Goal: Communication & Community: Answer question/provide support

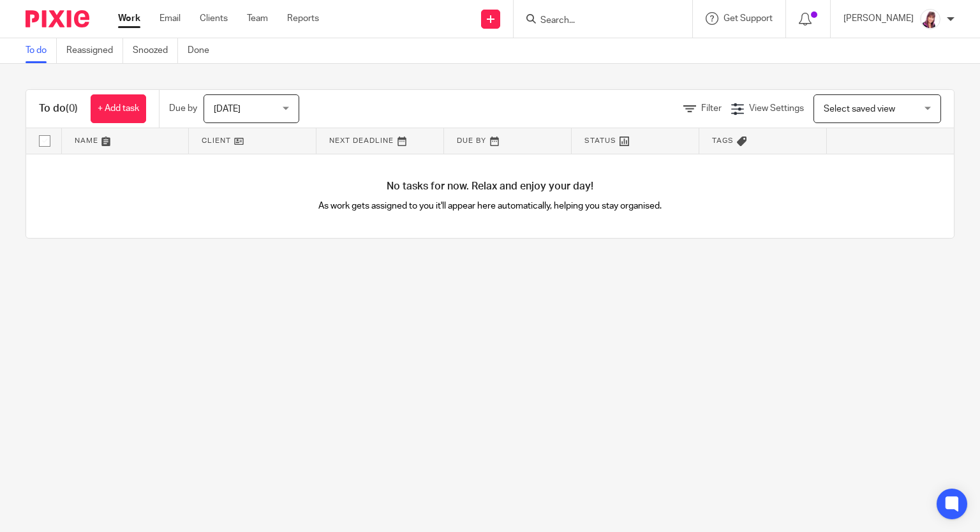
click at [575, 20] on input "Search" at bounding box center [596, 20] width 115 height 11
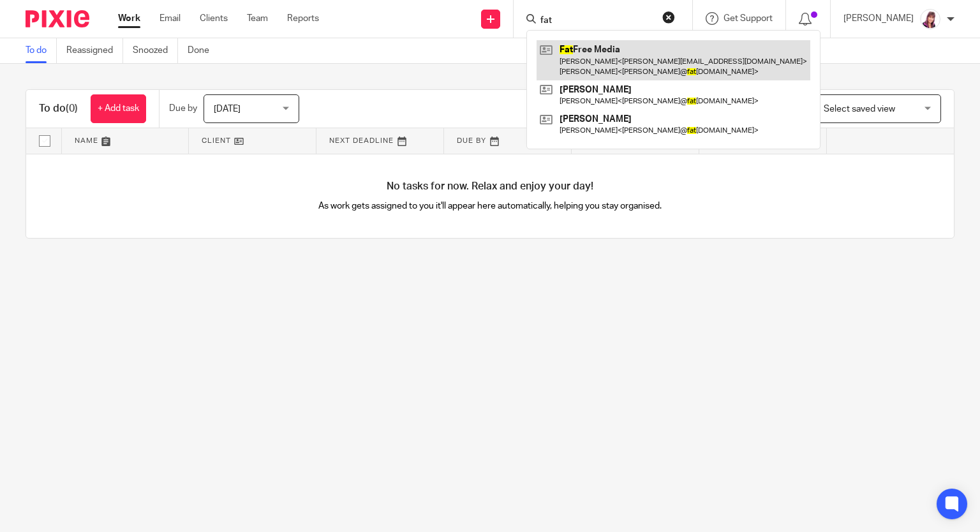
type input "fat"
click at [605, 62] on link at bounding box center [673, 60] width 274 height 40
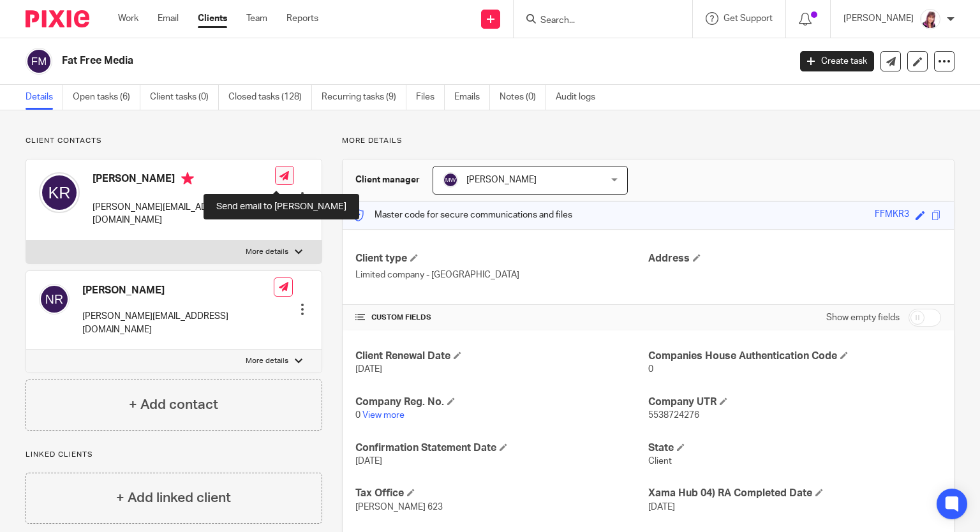
click at [279, 180] on icon at bounding box center [284, 176] width 10 height 10
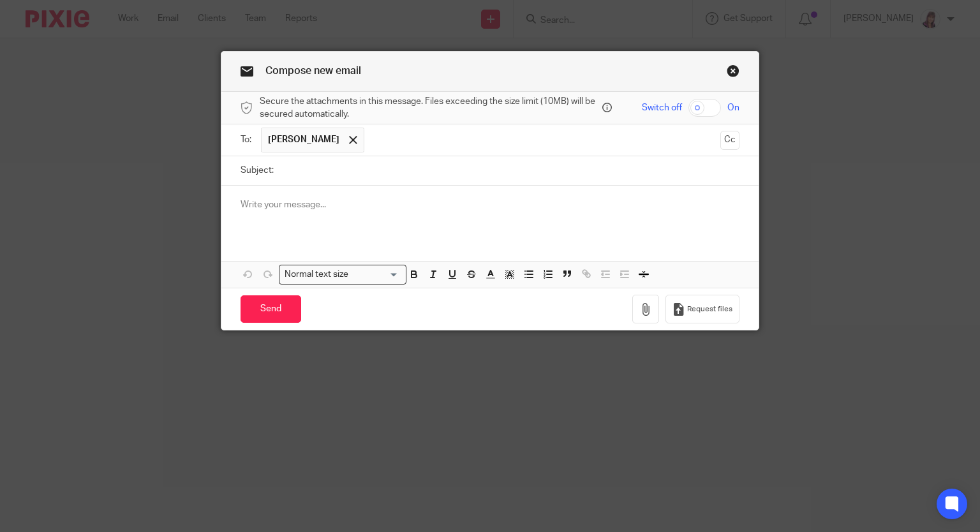
click at [709, 105] on input "checkbox" at bounding box center [704, 108] width 33 height 18
checkbox input "true"
click at [639, 305] on icon "button" at bounding box center [645, 309] width 13 height 13
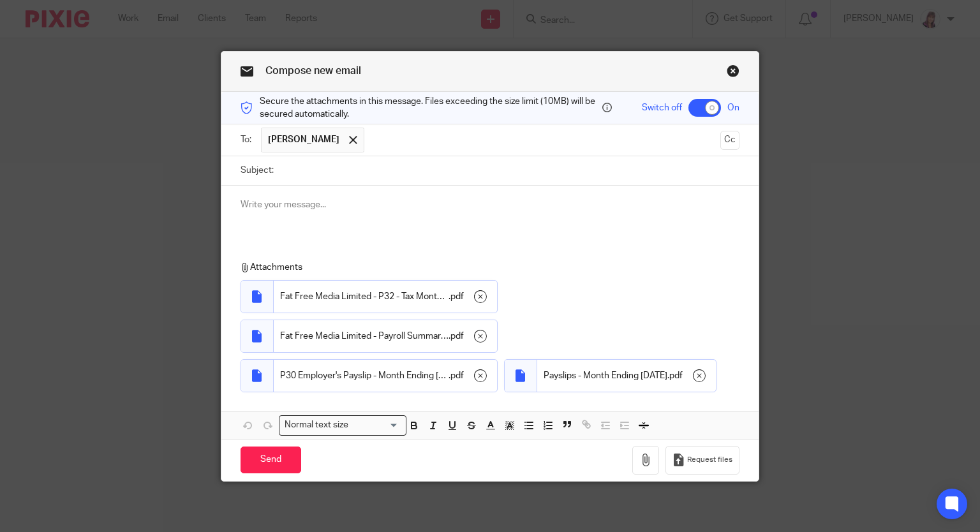
click at [326, 176] on input "Subject:" at bounding box center [510, 170] width 460 height 29
type input "August Payroll"
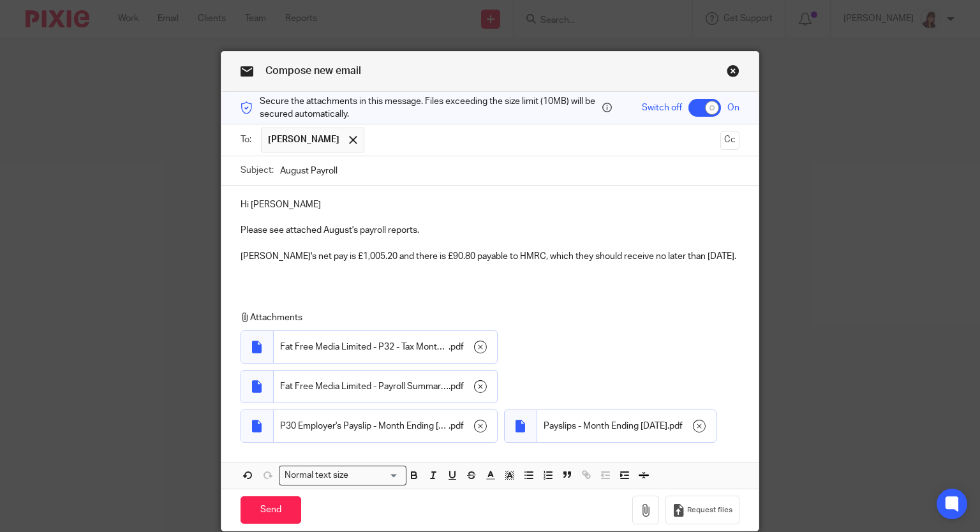
scroll to position [89, 0]
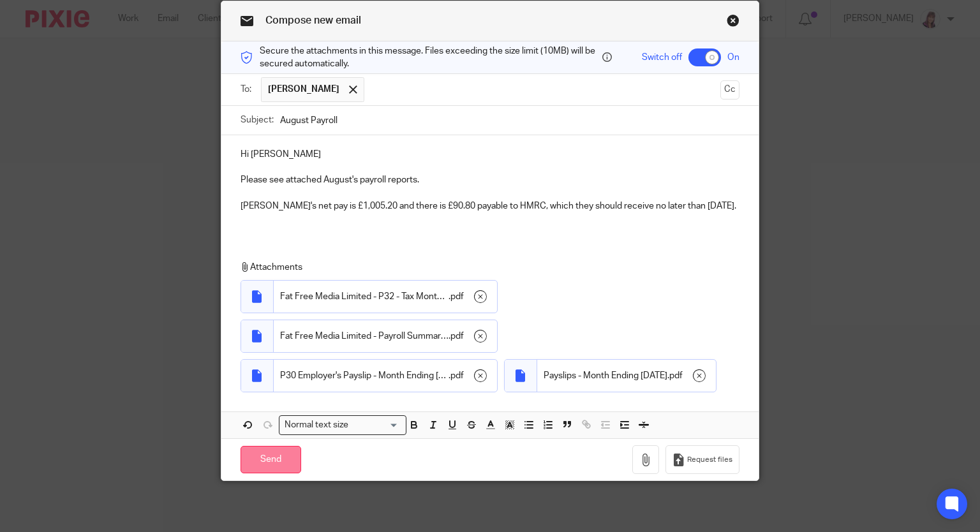
click at [267, 464] on input "Send" at bounding box center [270, 459] width 61 height 27
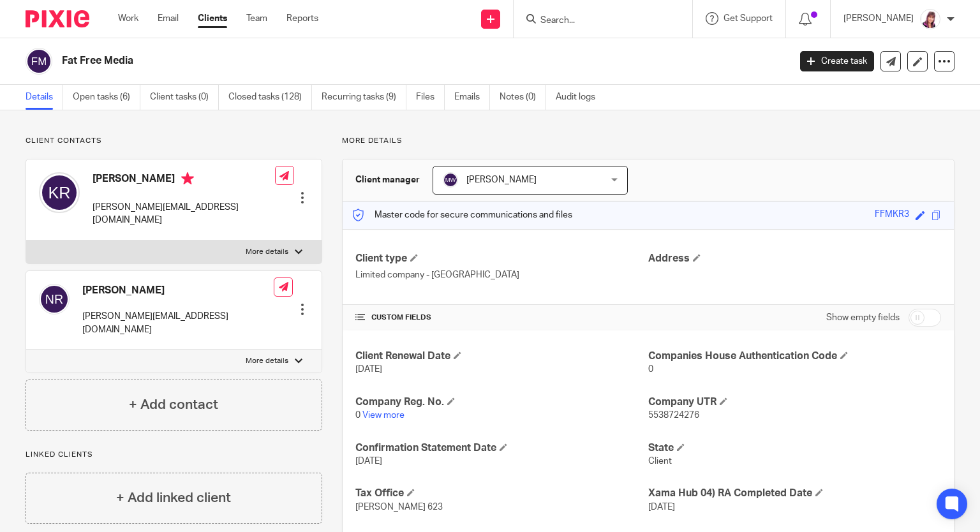
click at [575, 20] on input "Search" at bounding box center [596, 20] width 115 height 11
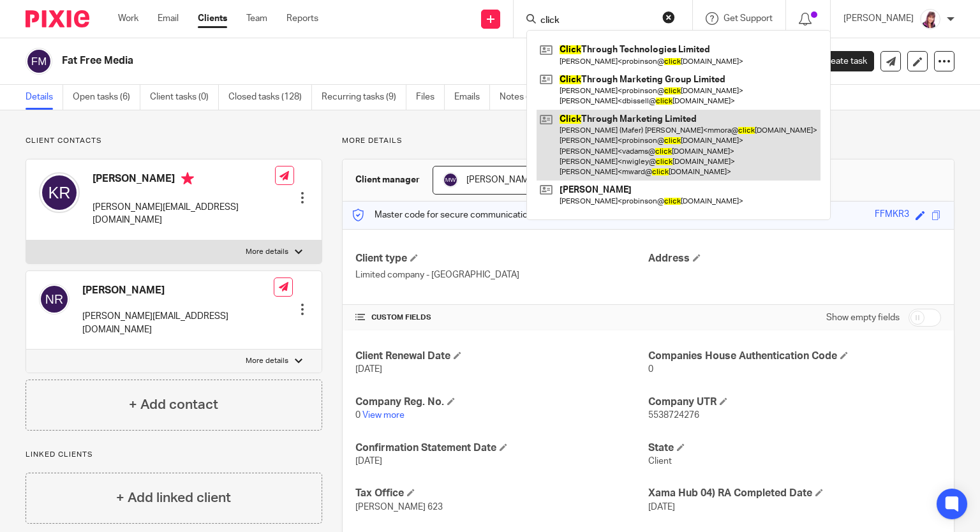
type input "click"
click at [642, 131] on link at bounding box center [678, 145] width 284 height 71
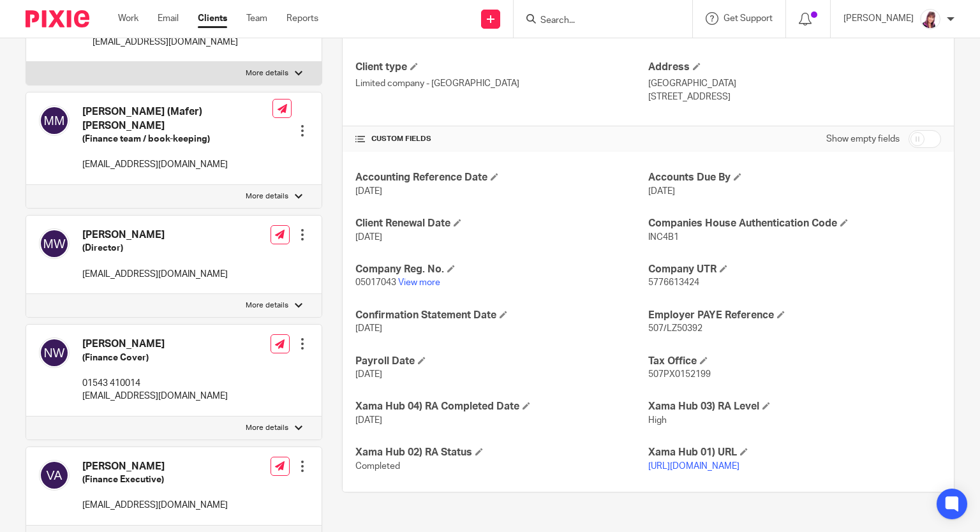
scroll to position [255, 0]
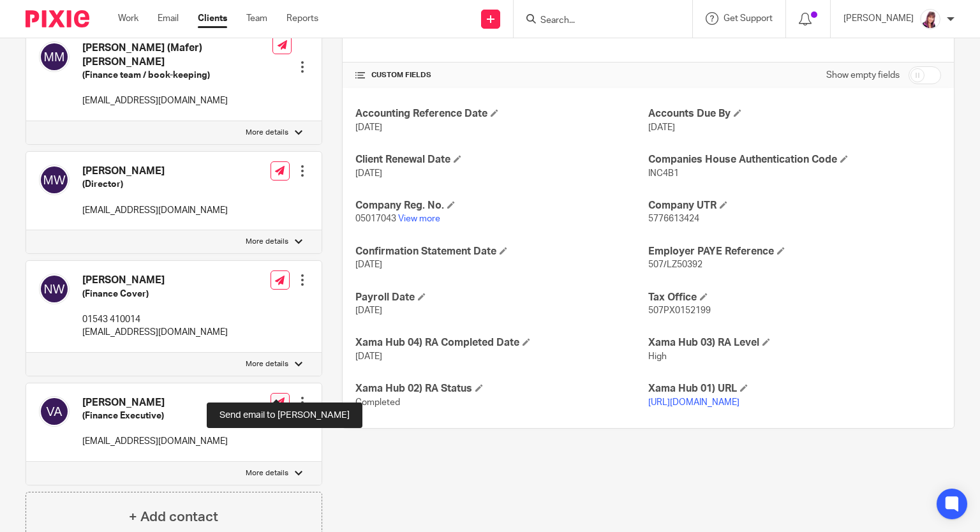
click at [276, 397] on icon at bounding box center [280, 402] width 10 height 10
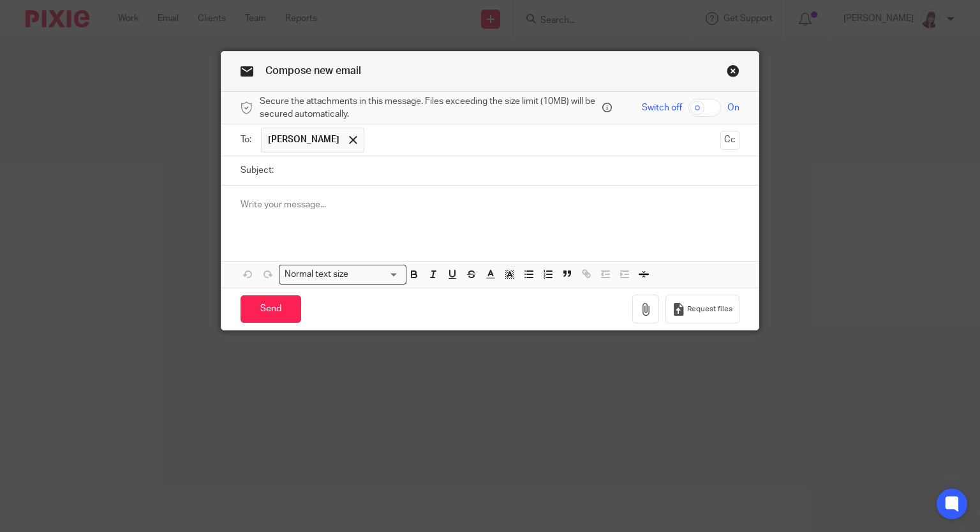
click at [371, 141] on input "text" at bounding box center [543, 140] width 344 height 25
click at [455, 140] on span at bounding box center [459, 140] width 8 height 8
click at [727, 76] on link "Close this dialog window" at bounding box center [732, 72] width 13 height 17
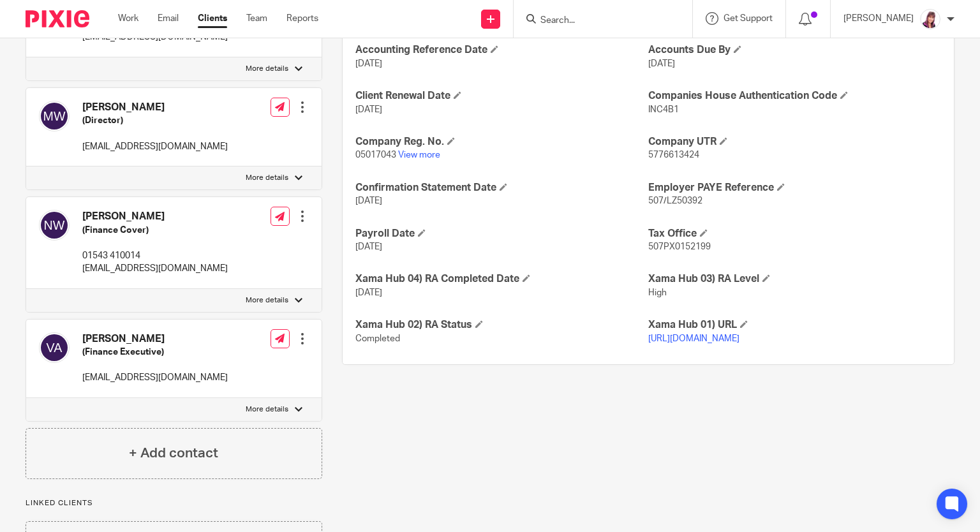
scroll to position [369, 0]
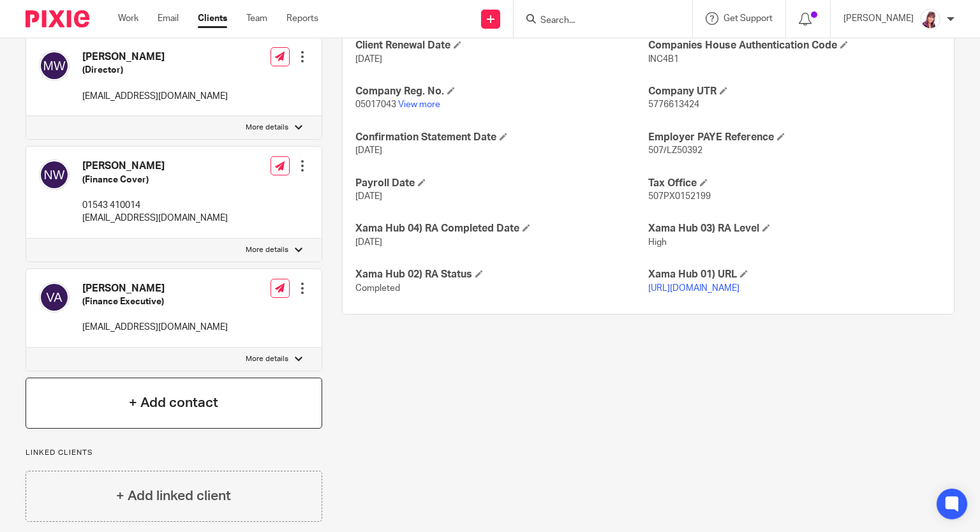
click at [163, 393] on h4 "+ Add contact" at bounding box center [173, 403] width 89 height 20
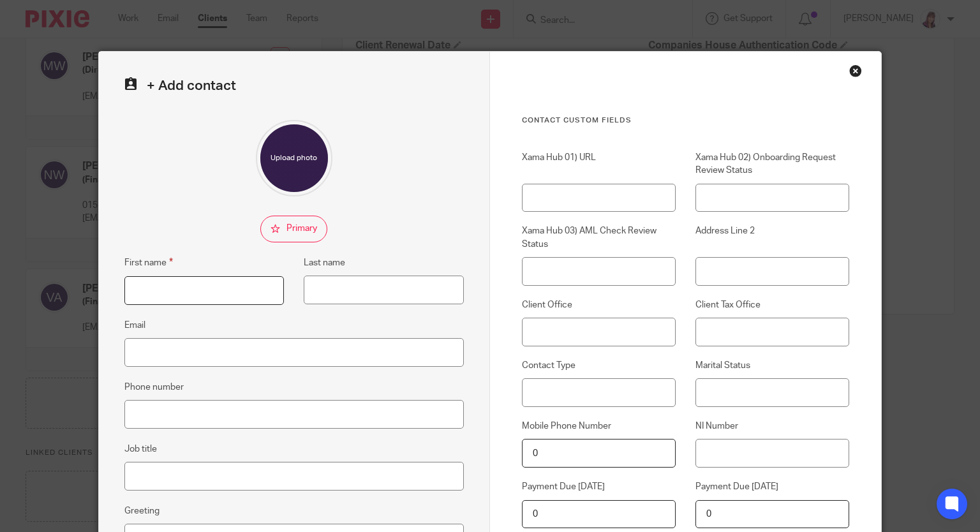
click at [235, 297] on input "First name" at bounding box center [204, 290] width 160 height 29
type input "Laura"
type input "How"
click at [207, 348] on input "Email" at bounding box center [293, 352] width 339 height 29
paste input "lhow@clickthrough-marketing.com"
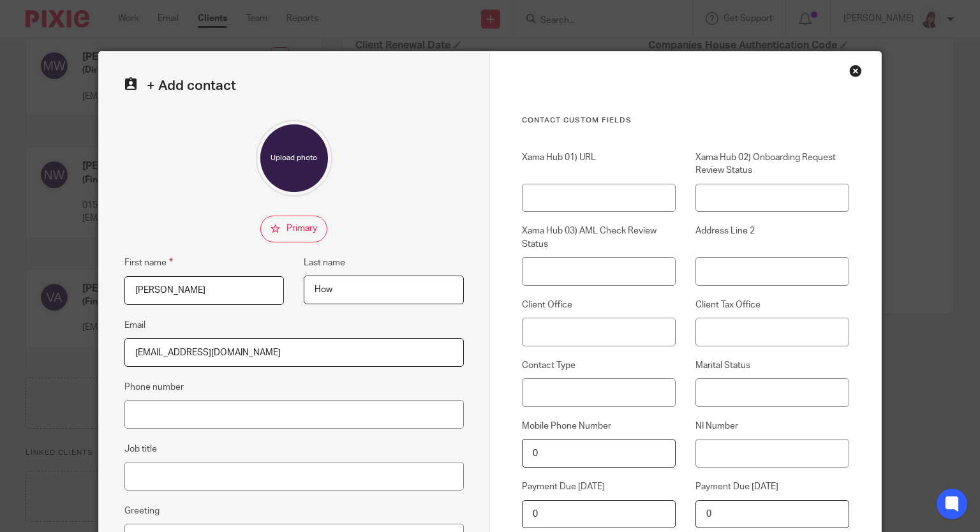
type input "lhow@clickthrough-marketing.com"
click at [161, 480] on input "Job title" at bounding box center [293, 476] width 339 height 29
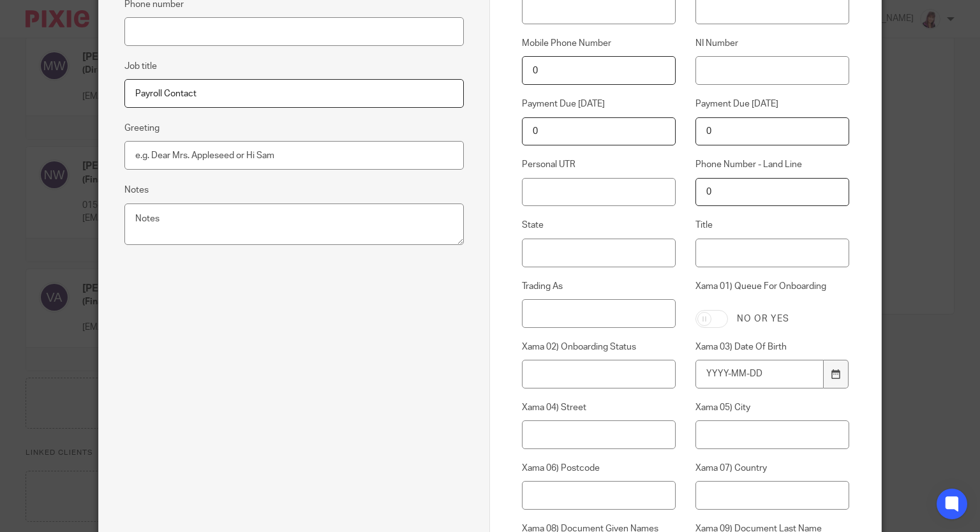
scroll to position [255, 0]
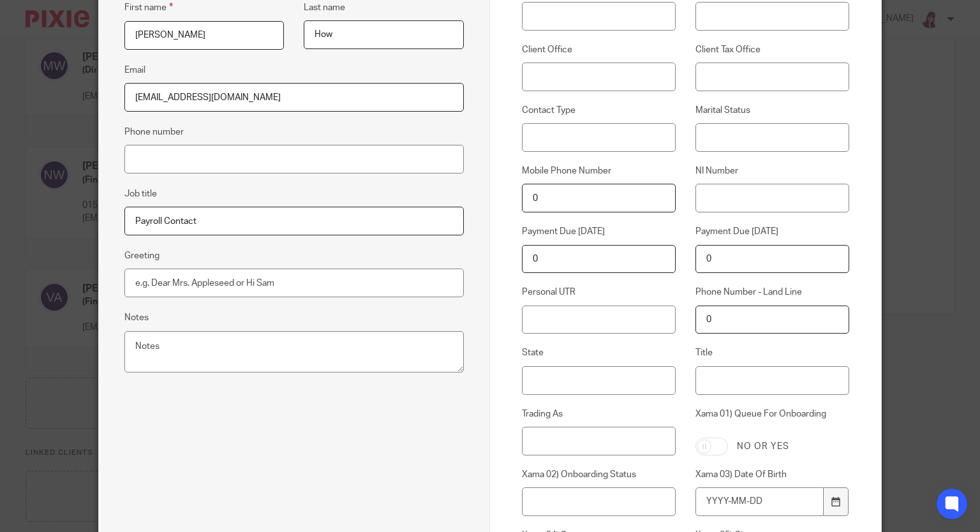
drag, startPoint x: 226, startPoint y: 217, endPoint x: 102, endPoint y: 228, distance: 124.1
click at [102, 228] on div "+ Add contact First name Laura Last name How Email lhow@clickthrough-marketing.…" at bounding box center [294, 501] width 391 height 1409
type input "Payroll Contact"
click at [213, 337] on textarea "Notes" at bounding box center [293, 352] width 339 height 42
paste textarea "Payroll Contact"
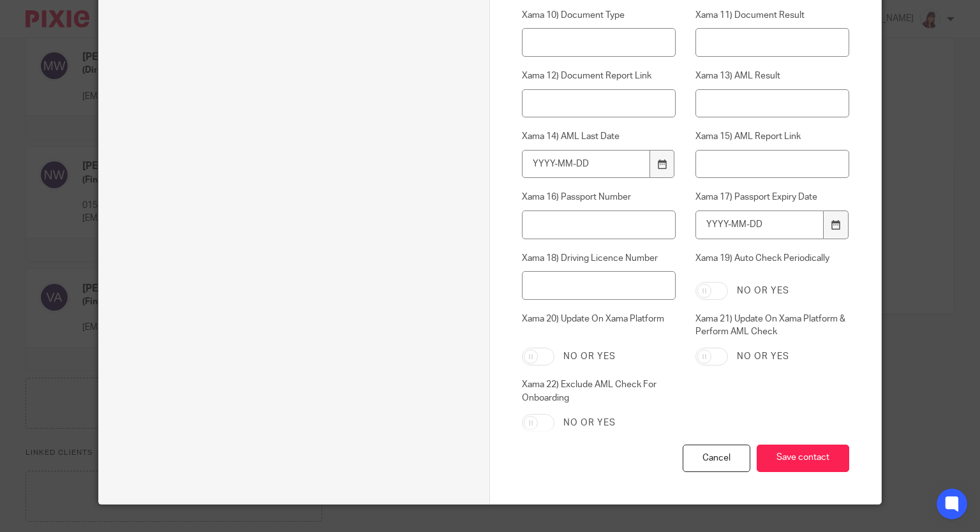
scroll to position [980, 0]
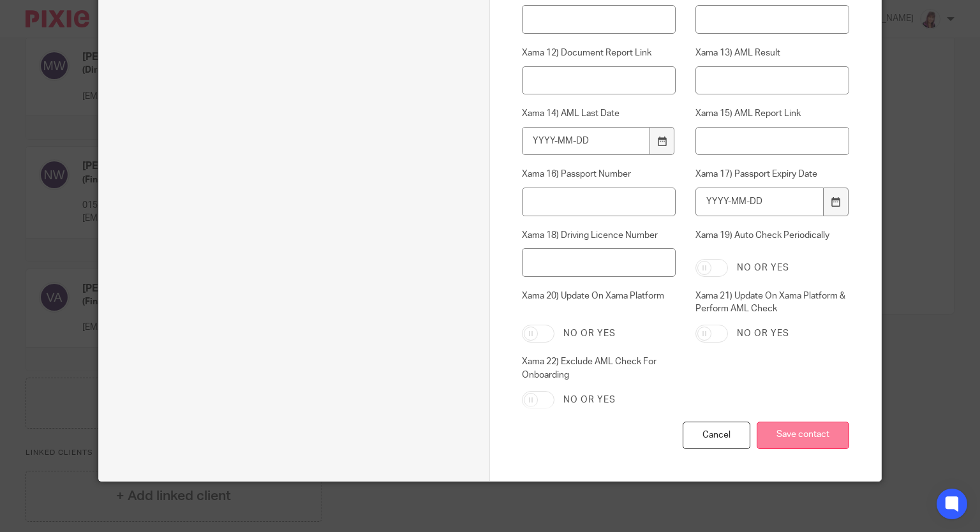
type textarea "Payroll Contact"
click at [791, 431] on input "Save contact" at bounding box center [802, 435] width 92 height 27
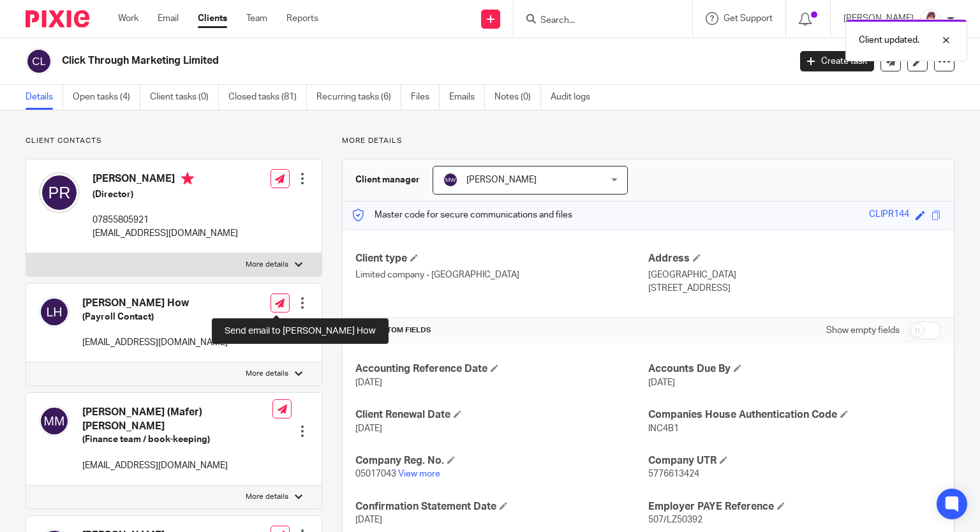
click at [275, 302] on icon at bounding box center [280, 303] width 10 height 10
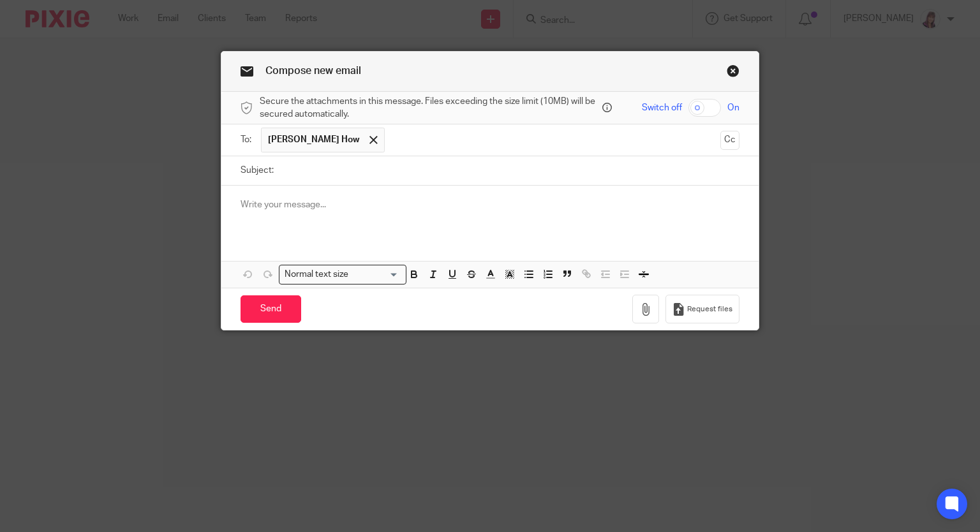
click at [391, 140] on input "text" at bounding box center [553, 140] width 324 height 25
click at [702, 103] on input "checkbox" at bounding box center [704, 108] width 33 height 18
checkbox input "true"
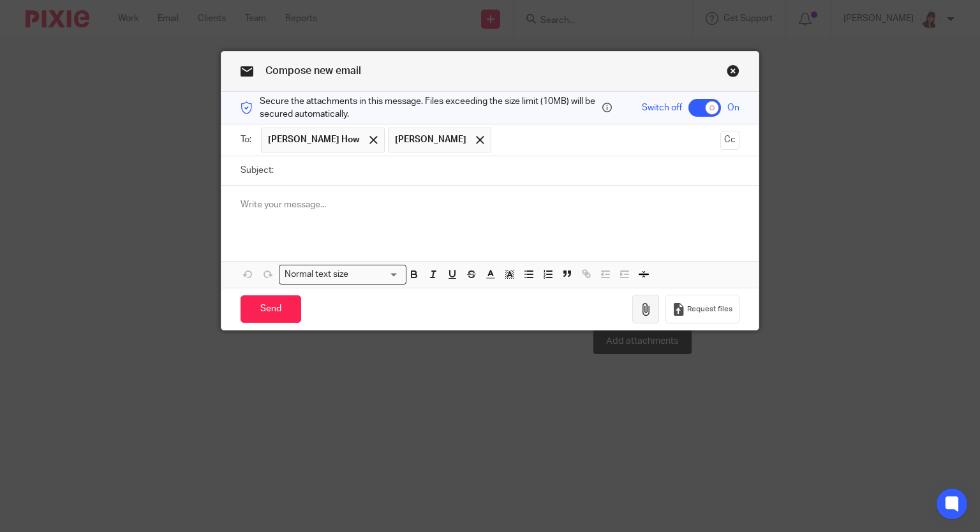
click at [647, 307] on icon "button" at bounding box center [645, 309] width 13 height 13
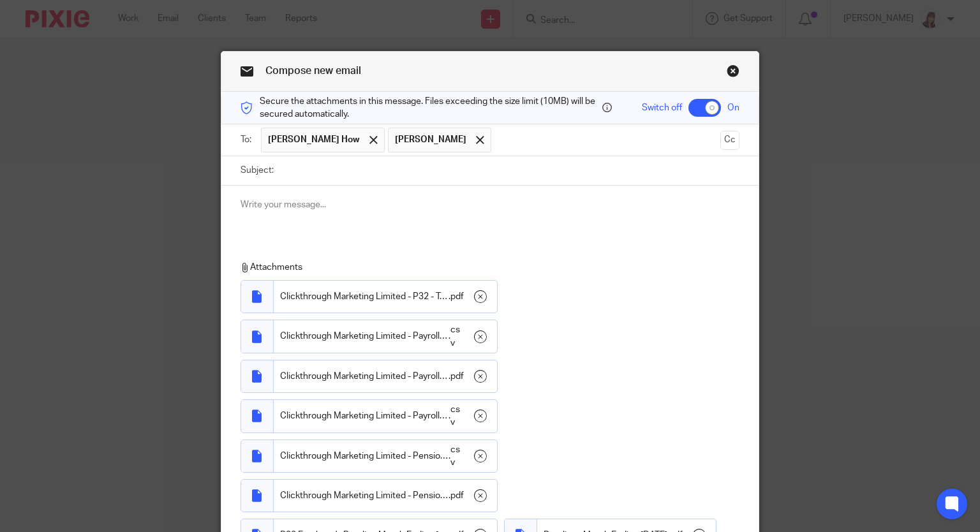
click at [316, 177] on input "Subject:" at bounding box center [510, 170] width 460 height 29
type input "August Payroll"
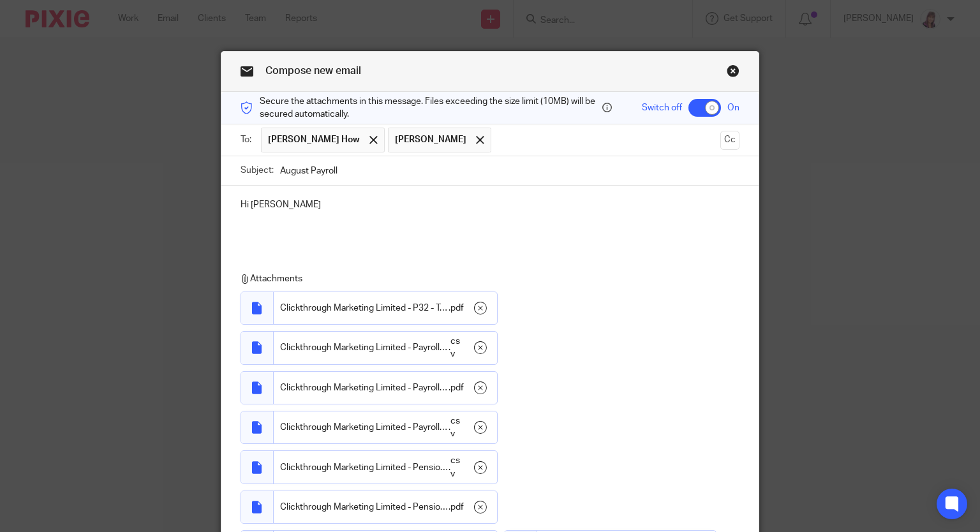
click at [317, 207] on p "Hi Laura" at bounding box center [489, 204] width 499 height 13
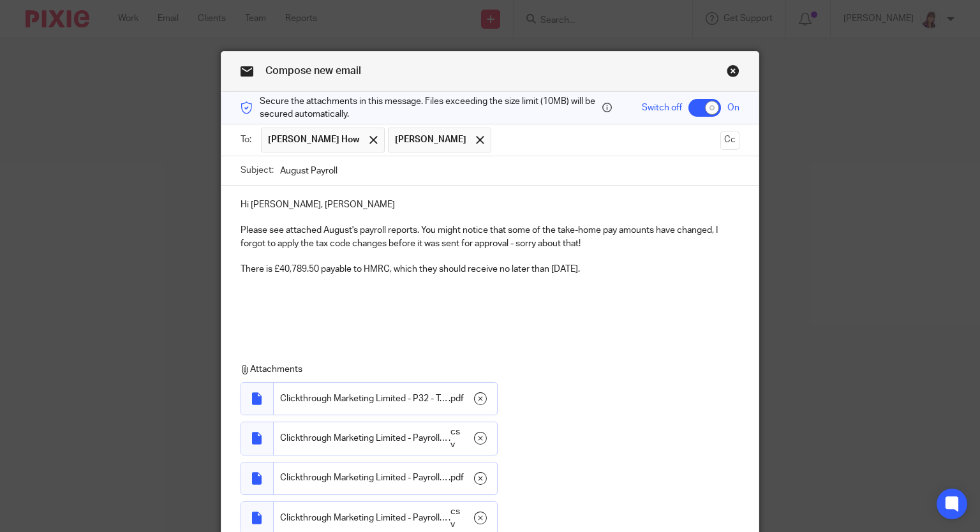
click at [711, 230] on p "Please see attached August's payroll reports. You might notice that some of the…" at bounding box center [489, 237] width 499 height 26
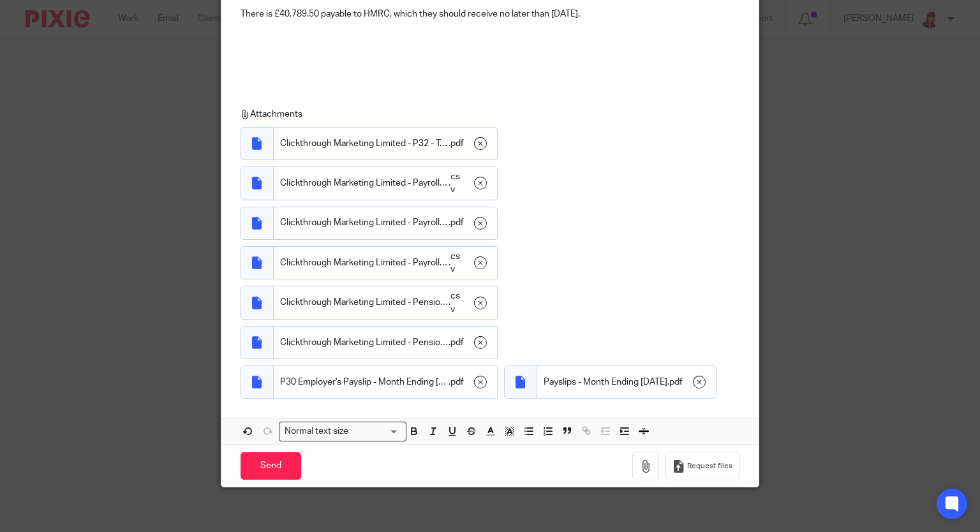
scroll to position [299, 0]
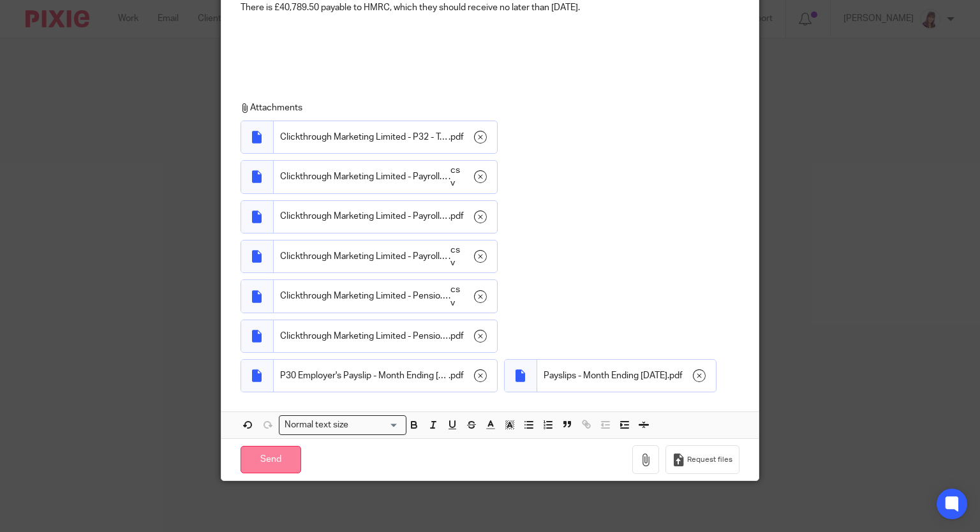
click at [263, 462] on input "Send" at bounding box center [270, 459] width 61 height 27
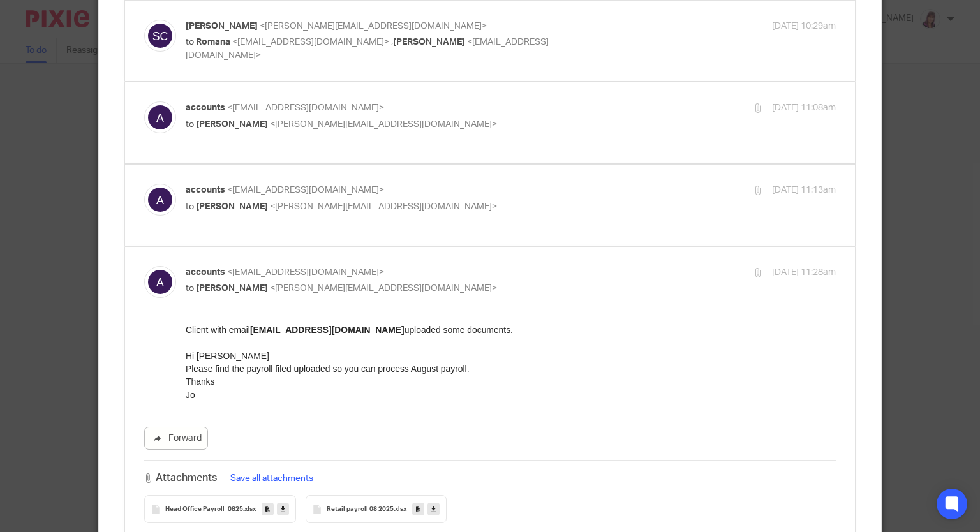
scroll to position [255, 0]
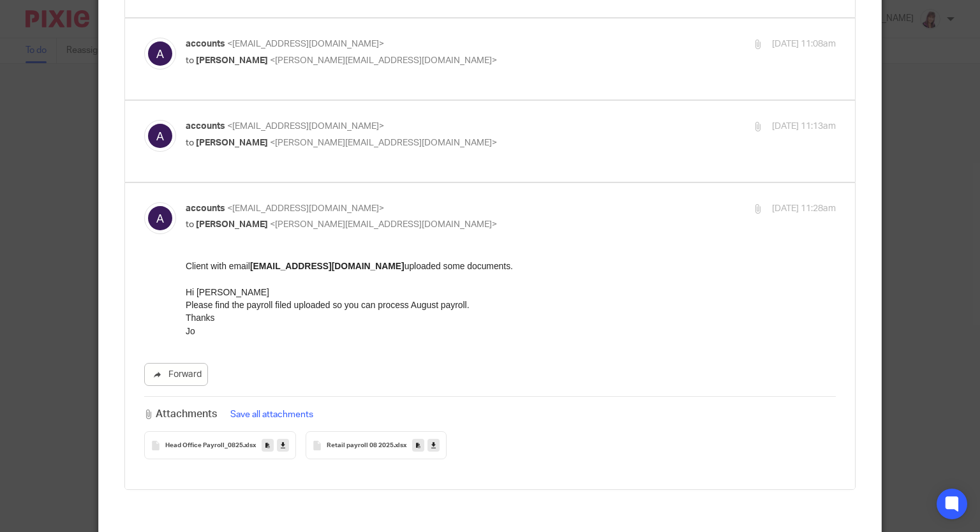
click at [281, 441] on icon at bounding box center [283, 446] width 4 height 10
click at [431, 441] on icon at bounding box center [433, 446] width 4 height 10
click at [360, 145] on label at bounding box center [490, 141] width 730 height 81
click at [144, 120] on input "checkbox" at bounding box center [143, 119] width 1 height 1
checkbox input "true"
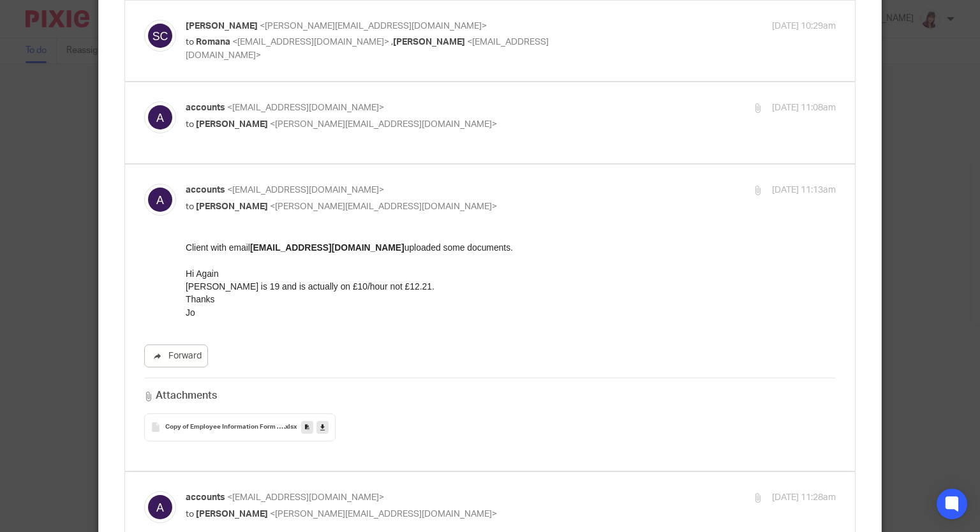
scroll to position [128, 0]
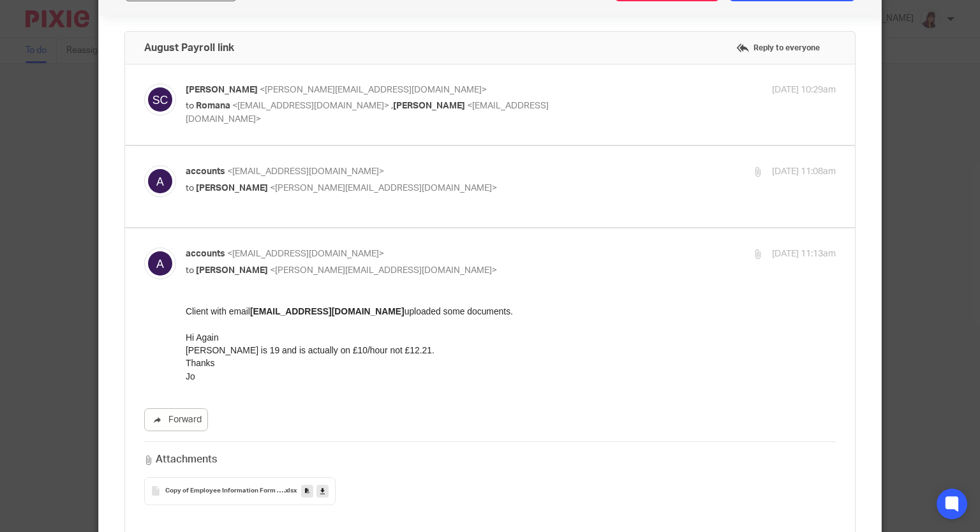
click at [417, 196] on div "accounts <[EMAIL_ADDRESS][DOMAIN_NAME]> to [PERSON_NAME] <[PERSON_NAME][EMAIL_A…" at bounding box center [511, 181] width 651 height 32
checkbox input "true"
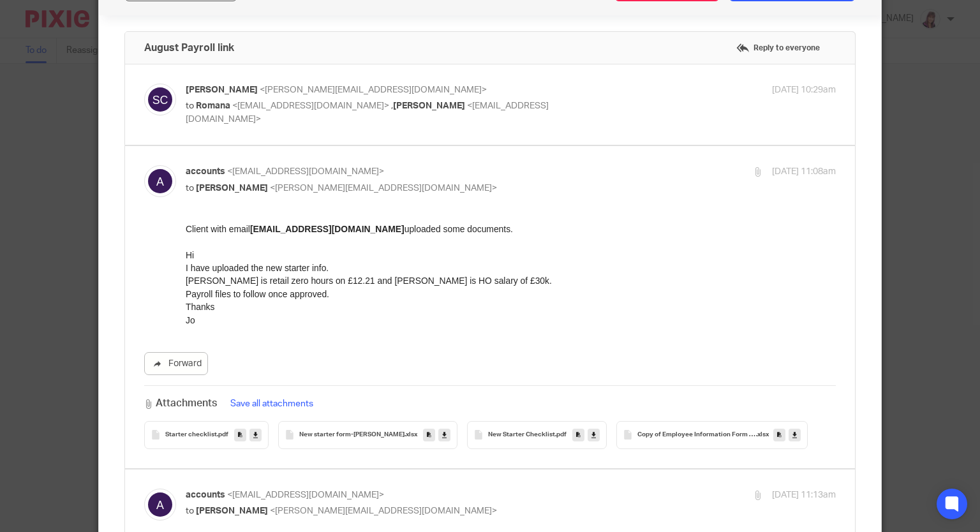
scroll to position [0, 0]
click at [253, 437] on icon at bounding box center [255, 435] width 4 height 10
click at [442, 436] on icon at bounding box center [444, 435] width 4 height 10
click at [591, 434] on icon at bounding box center [593, 435] width 4 height 10
click at [792, 435] on icon at bounding box center [794, 435] width 4 height 10
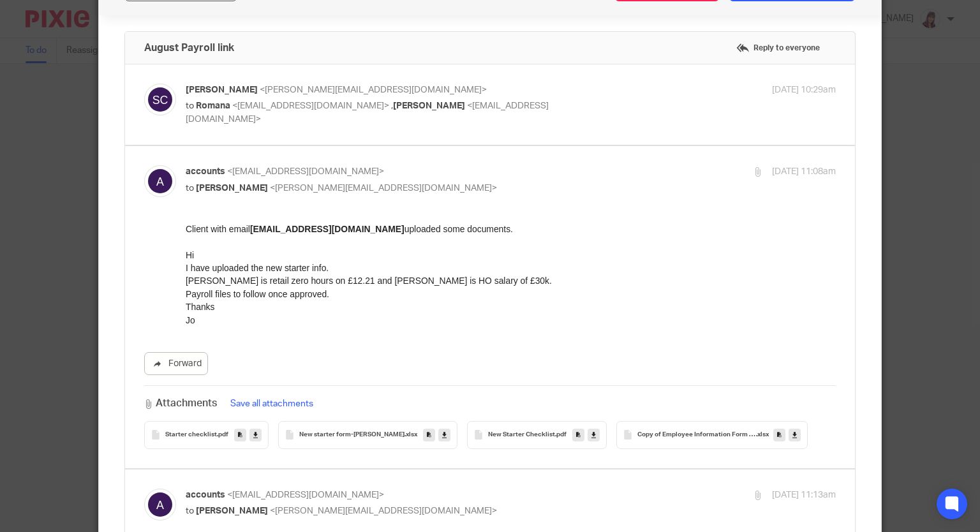
scroll to position [383, 0]
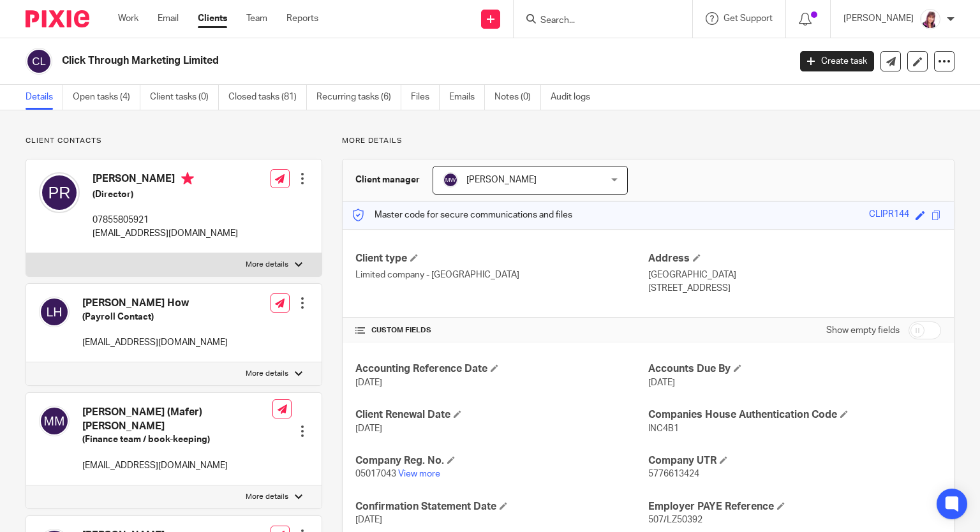
drag, startPoint x: 557, startPoint y: 23, endPoint x: 649, endPoint y: 24, distance: 91.2
click at [558, 23] on input "Search" at bounding box center [596, 20] width 115 height 11
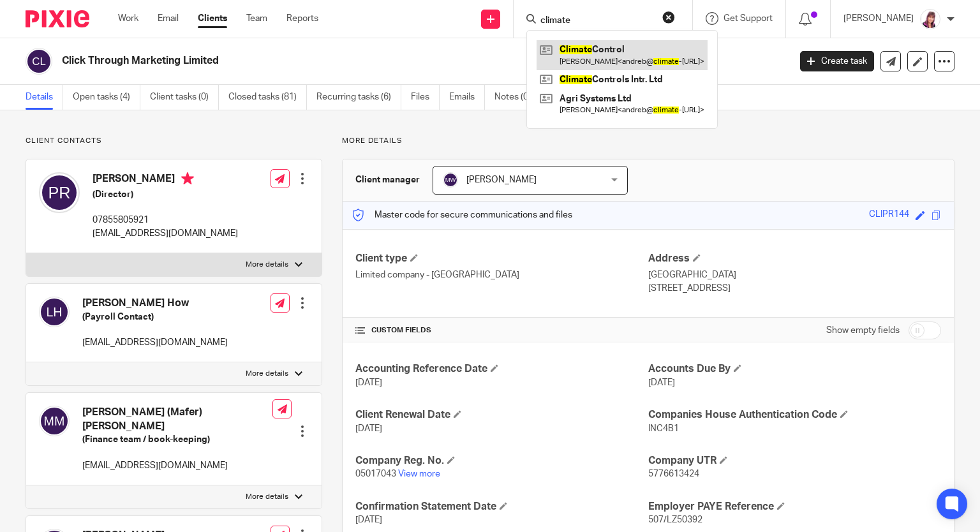
type input "climate"
click at [641, 53] on link at bounding box center [621, 54] width 171 height 29
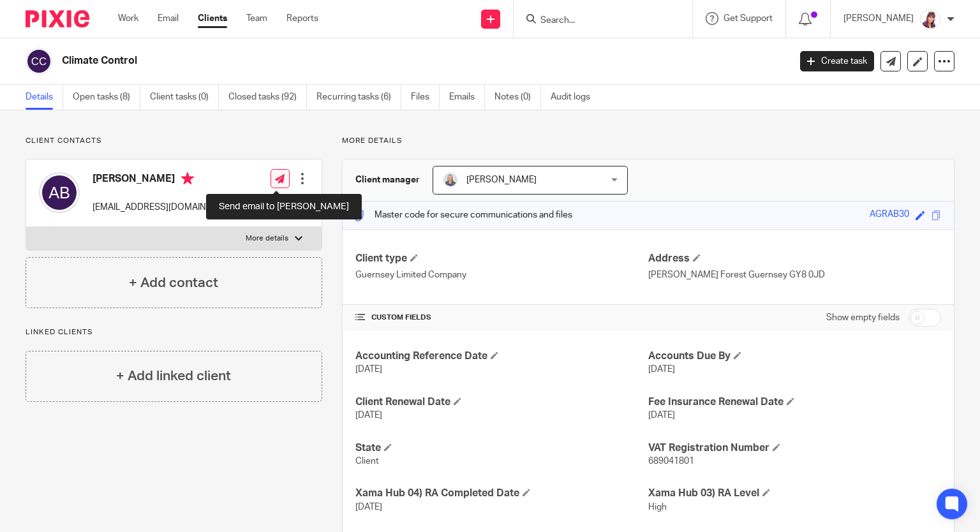
click at [275, 179] on icon at bounding box center [280, 179] width 10 height 10
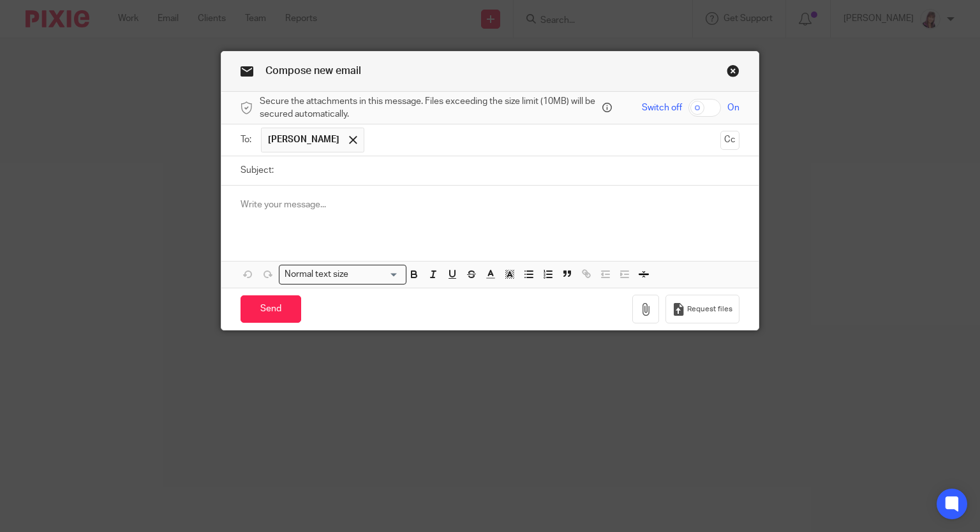
click at [707, 111] on input "checkbox" at bounding box center [704, 108] width 33 height 18
checkbox input "true"
click at [639, 307] on icon "button" at bounding box center [645, 309] width 13 height 13
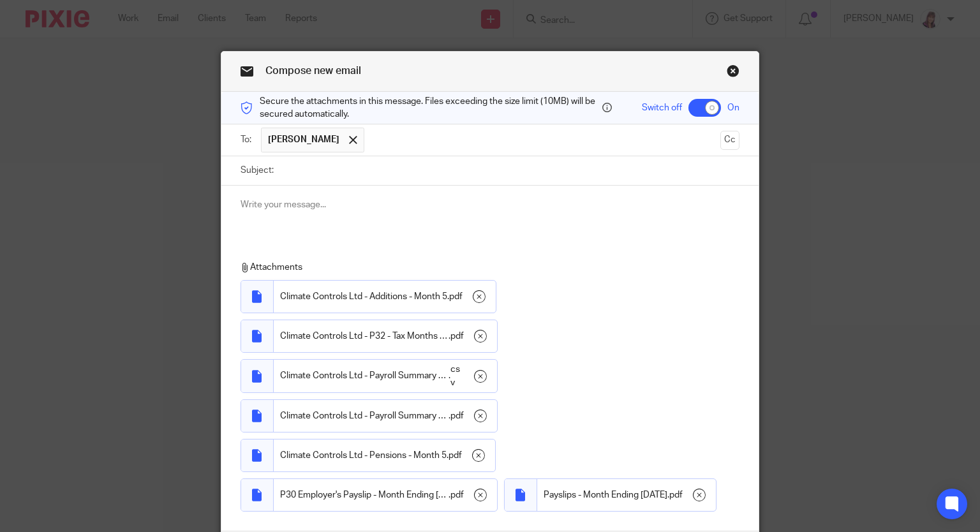
click at [312, 175] on input "Subject:" at bounding box center [510, 170] width 460 height 29
type input "August Payroll"
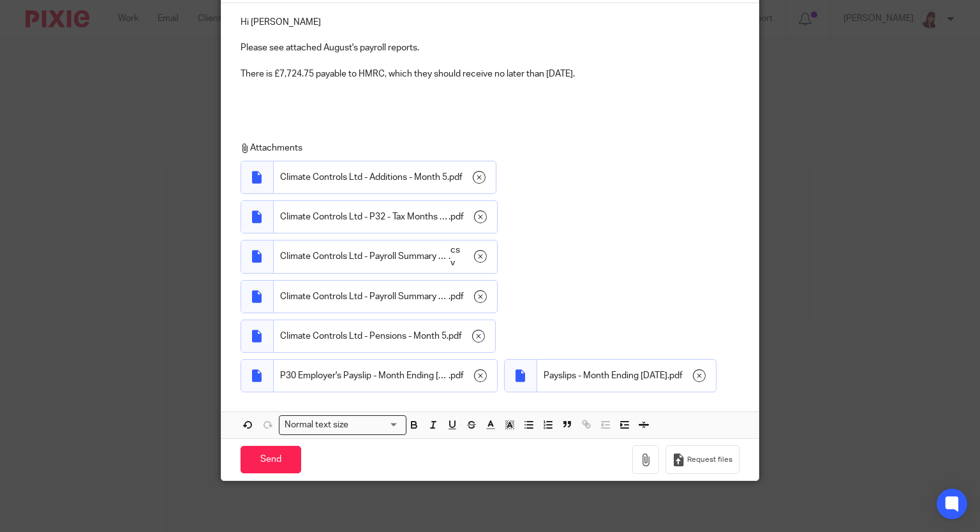
scroll to position [220, 0]
click at [269, 457] on input "Send" at bounding box center [270, 459] width 61 height 27
